Goal: Information Seeking & Learning: Learn about a topic

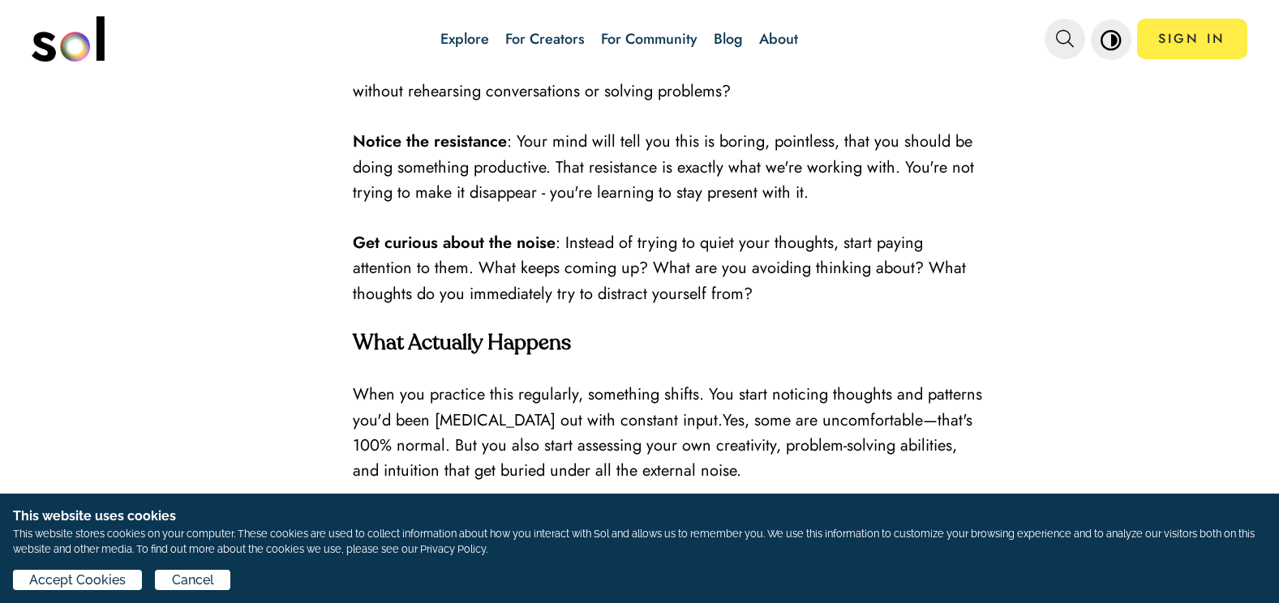
scroll to position [2189, 0]
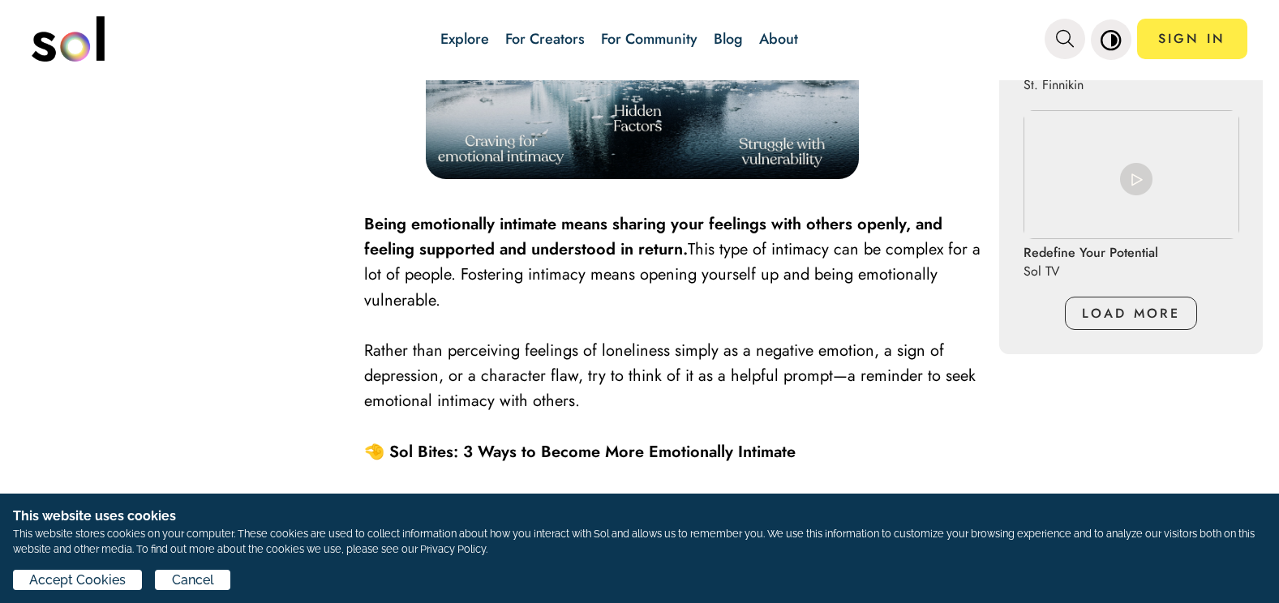
scroll to position [1541, 0]
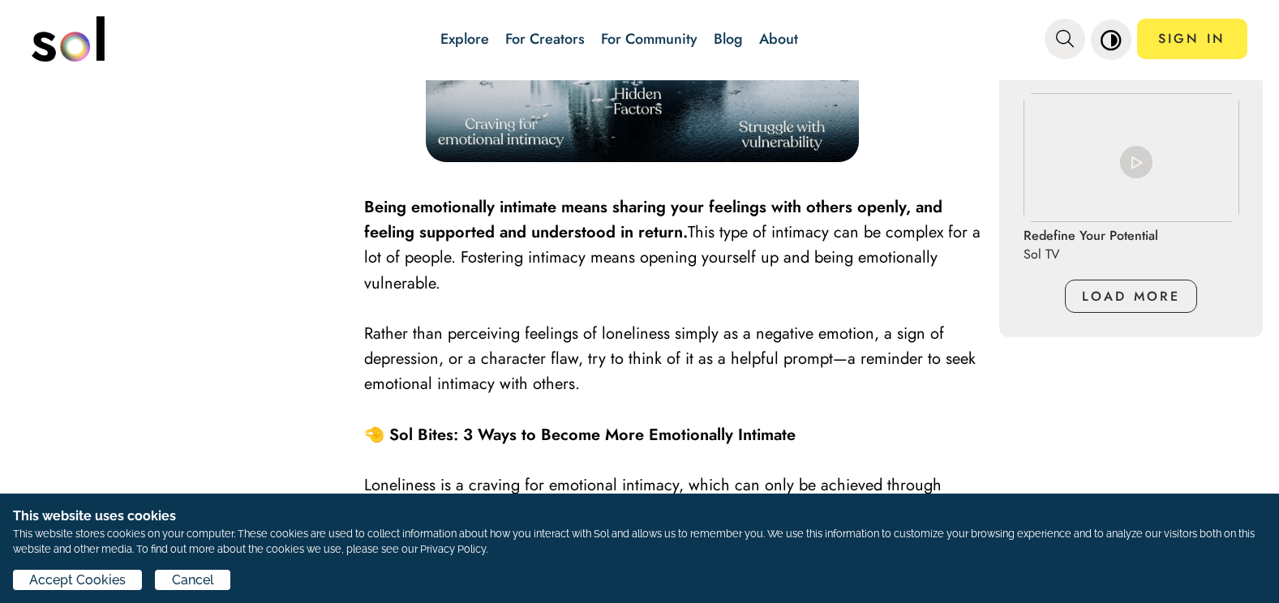
drag, startPoint x: 577, startPoint y: 284, endPoint x: 550, endPoint y: 292, distance: 28.7
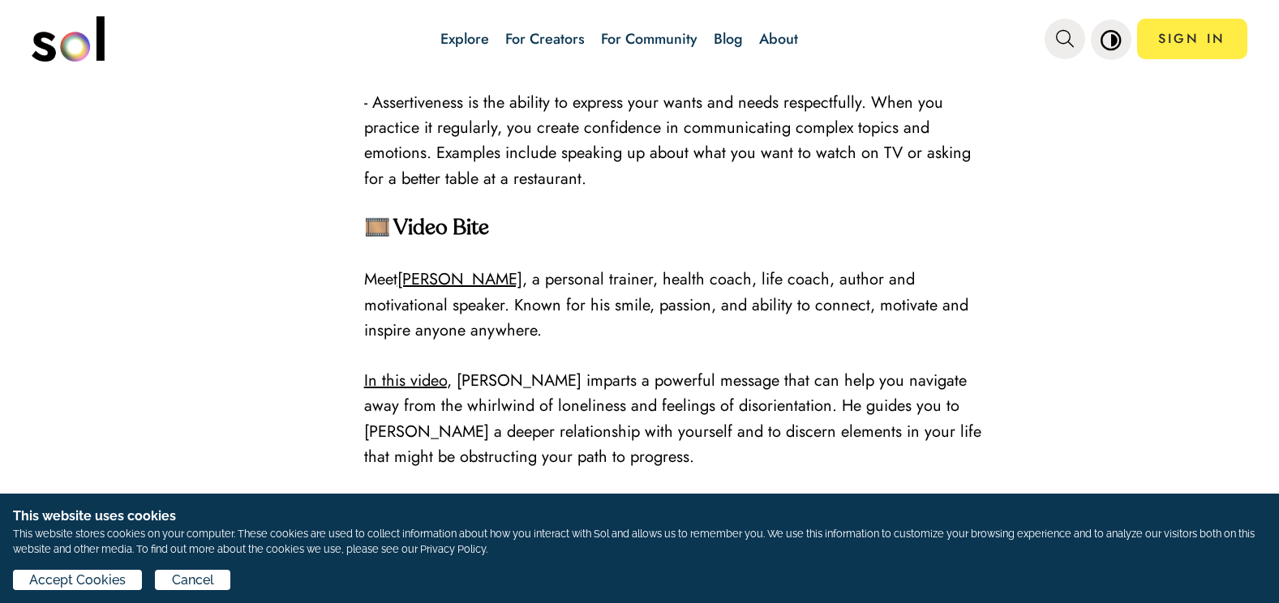
scroll to position [2433, 0]
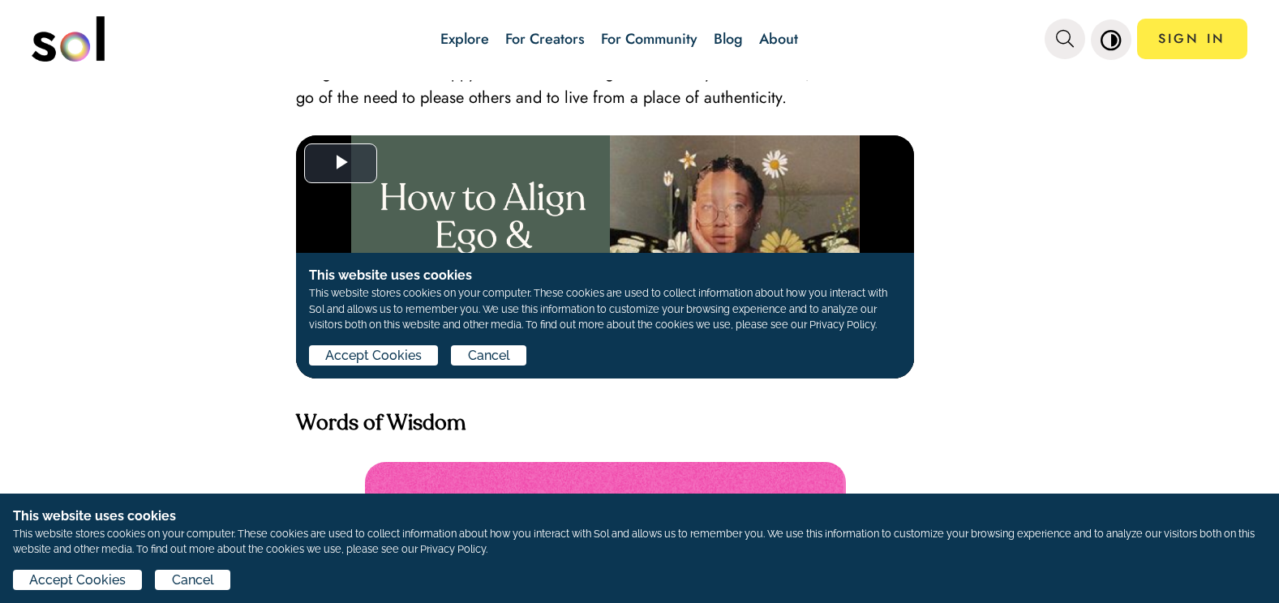
scroll to position [3325, 0]
